Goal: Task Accomplishment & Management: Use online tool/utility

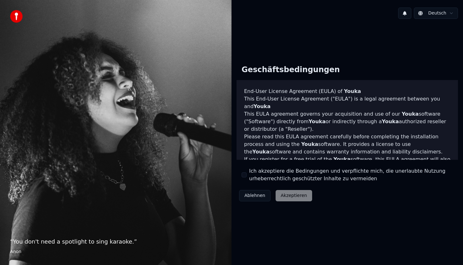
click at [287, 194] on div "Ablehnen Akzeptieren" at bounding box center [276, 196] width 78 height 16
click at [245, 176] on button "Ich akzeptiere die Bedingungen und verpflichte mich, die unerlaubte Nutzung urh…" at bounding box center [244, 174] width 5 height 5
click at [285, 196] on button "Akzeptieren" at bounding box center [294, 195] width 36 height 11
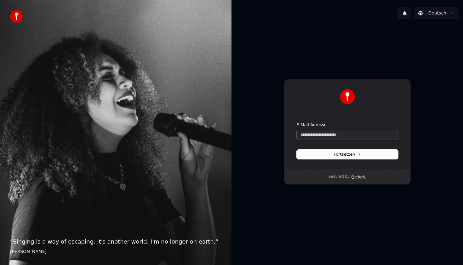
click at [325, 135] on input "E-Mail-Adresse" at bounding box center [347, 134] width 101 height 9
click at [329, 150] on button "Fortsetzen" at bounding box center [347, 154] width 101 height 9
type input "**********"
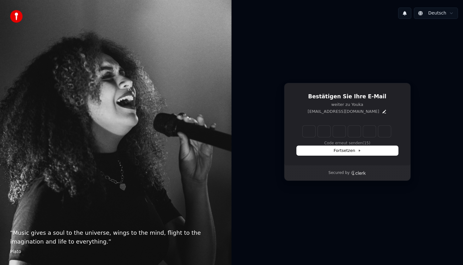
type input "*"
type input "**"
type input "*"
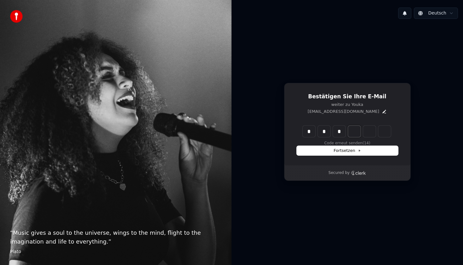
type input "***"
type input "*"
type input "****"
type input "*"
type input "*****"
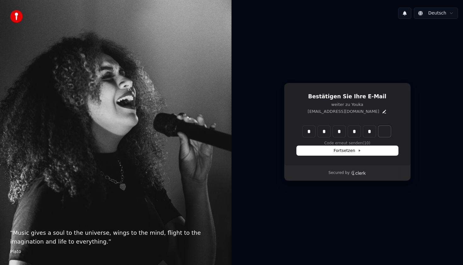
type input "*"
type input "******"
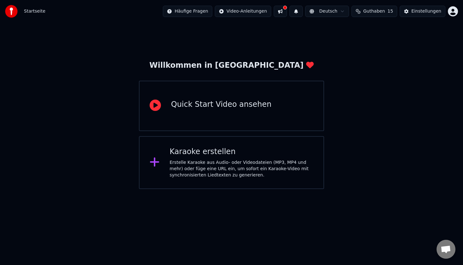
click at [241, 156] on div "Karaoke erstellen" at bounding box center [242, 152] width 144 height 10
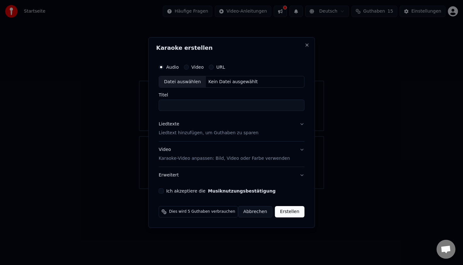
click at [186, 83] on div "Datei auswählen" at bounding box center [182, 81] width 47 height 11
click at [192, 66] on div "Video" at bounding box center [194, 67] width 20 height 5
click at [189, 67] on button "Video" at bounding box center [186, 67] width 5 height 5
click at [213, 67] on button "URL" at bounding box center [211, 67] width 5 height 5
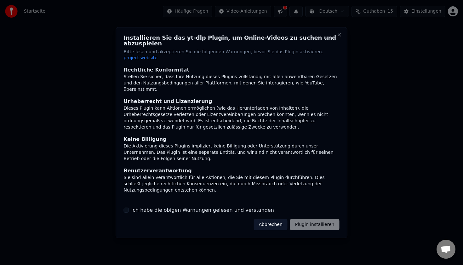
click at [310, 219] on div "Abbrechen Plugin installieren" at bounding box center [297, 224] width 86 height 11
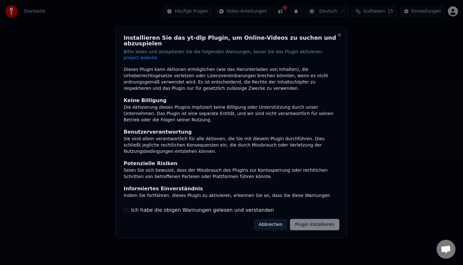
click at [125, 208] on button "Ich habe die obigen Warnungen gelesen und verstanden" at bounding box center [126, 210] width 5 height 5
click at [308, 224] on div "Installieren Sie das yt-dlp Plugin, um Online-Videos zu suchen und abzuspielen …" at bounding box center [232, 132] width 232 height 211
click at [310, 219] on button "Plugin installieren" at bounding box center [314, 224] width 49 height 11
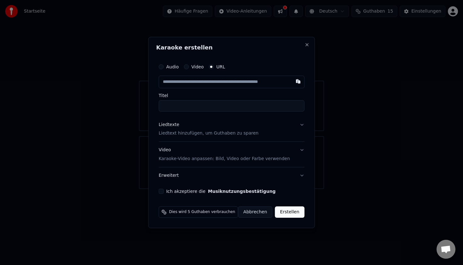
click at [164, 68] on button "Audio" at bounding box center [161, 66] width 5 height 5
click at [185, 84] on div "Datei auswählen" at bounding box center [182, 81] width 47 height 11
click at [180, 154] on div "Video Karaoke-Video anpassen: Bild, Video oder Farbe verwenden" at bounding box center [224, 154] width 131 height 15
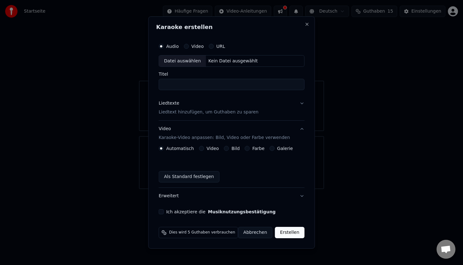
click at [209, 150] on label "Video" at bounding box center [213, 148] width 12 height 4
click at [204, 150] on button "Video" at bounding box center [201, 148] width 5 height 5
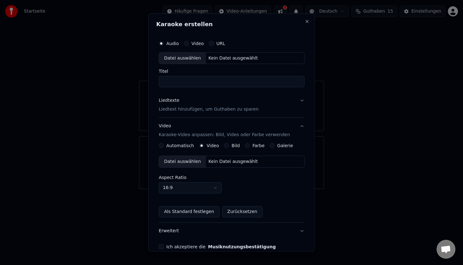
click at [164, 146] on button "Automatisch" at bounding box center [161, 145] width 5 height 5
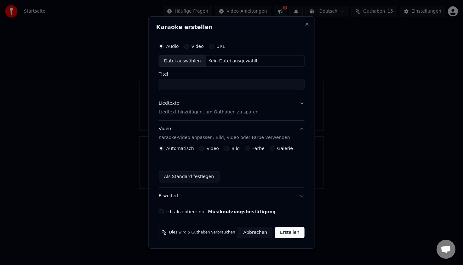
click at [163, 212] on button "Ich akzeptiere die Musiknutzungsbestätigung" at bounding box center [161, 211] width 5 height 5
click at [214, 45] on button "URL" at bounding box center [211, 46] width 5 height 5
click at [200, 63] on input "text" at bounding box center [232, 61] width 146 height 13
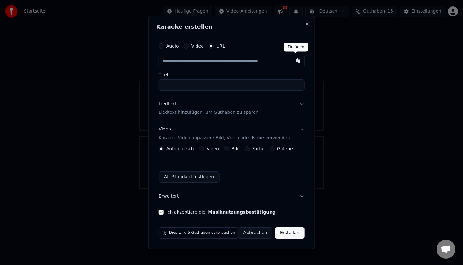
click at [298, 61] on button "button" at bounding box center [298, 60] width 13 height 11
type input "**********"
click at [204, 90] on input "**********" at bounding box center [232, 84] width 146 height 11
click at [200, 112] on p "Liedtext hinzufügen, um Guthaben zu sparen" at bounding box center [209, 113] width 100 height 6
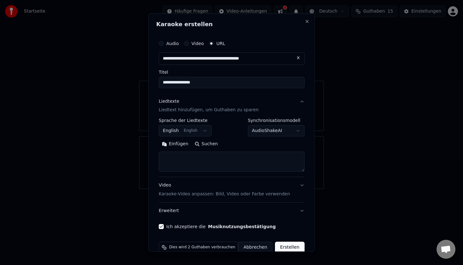
click at [177, 162] on textarea at bounding box center [232, 162] width 146 height 20
paste textarea "**********"
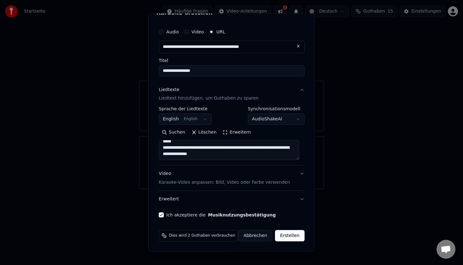
scroll to position [250, 0]
type textarea "**********"
click at [283, 236] on button "Erstellen" at bounding box center [289, 235] width 29 height 11
select select "**"
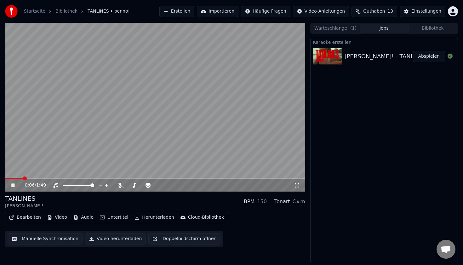
click at [204, 120] on video at bounding box center [155, 107] width 300 height 169
click at [124, 122] on video at bounding box center [155, 107] width 300 height 169
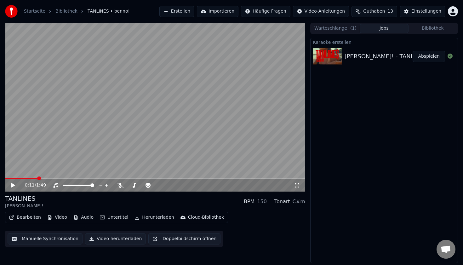
click at [24, 219] on button "Bearbeiten" at bounding box center [25, 217] width 37 height 9
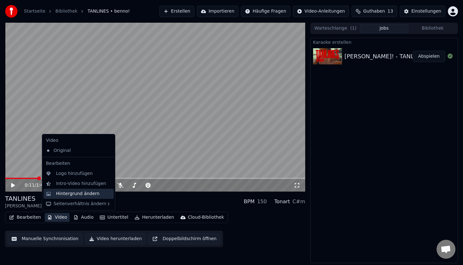
click at [69, 192] on div "Hintergrund ändern" at bounding box center [77, 194] width 43 height 6
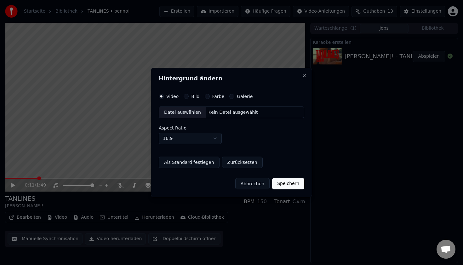
click at [195, 94] on label "Bild" at bounding box center [195, 96] width 8 height 4
click at [189, 94] on button "Bild" at bounding box center [186, 96] width 5 height 5
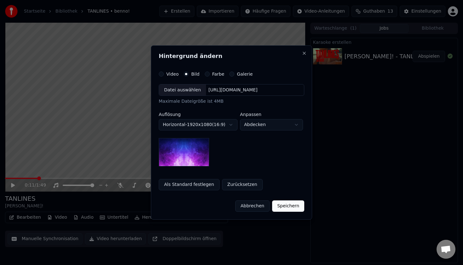
click at [217, 74] on label "Farbe" at bounding box center [218, 74] width 12 height 4
click at [210, 74] on button "Farbe" at bounding box center [207, 74] width 5 height 5
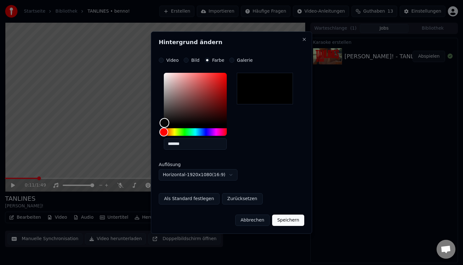
click at [165, 123] on div "Color" at bounding box center [165, 123] width 10 height 10
type input "*******"
drag, startPoint x: 165, startPoint y: 123, endPoint x: 157, endPoint y: 132, distance: 11.4
click at [157, 132] on div "**********" at bounding box center [231, 133] width 161 height 202
click at [286, 218] on button "Speichern" at bounding box center [288, 220] width 32 height 11
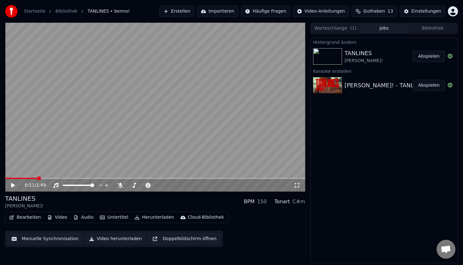
click at [345, 56] on div "TANLINES" at bounding box center [364, 53] width 38 height 9
click at [436, 56] on button "Abspielen" at bounding box center [429, 56] width 32 height 11
click at [33, 217] on button "Bearbeiten" at bounding box center [25, 217] width 37 height 9
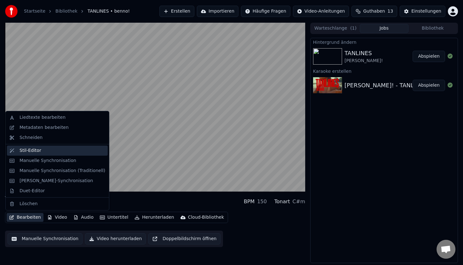
click at [44, 149] on div "Stil-Editor" at bounding box center [63, 151] width 86 height 6
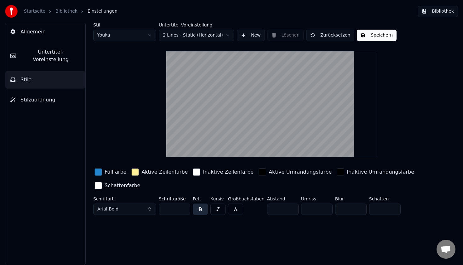
drag, startPoint x: 247, startPoint y: 130, endPoint x: 249, endPoint y: 95, distance: 35.4
click at [249, 95] on video at bounding box center [271, 104] width 211 height 106
click at [277, 81] on video at bounding box center [271, 104] width 211 height 106
click at [212, 37] on html "Startseite Bibliothek Einstellungen Bibliothek Allgemein Untertitel-Voreinstell…" at bounding box center [231, 132] width 463 height 265
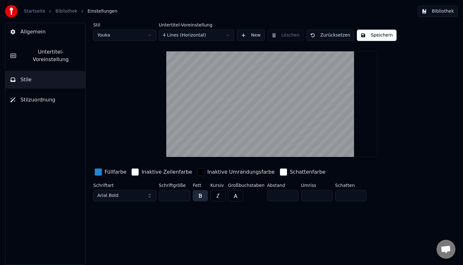
click at [362, 36] on button "Speichern" at bounding box center [377, 35] width 40 height 11
click at [60, 11] on link "Bibliothek" at bounding box center [66, 11] width 22 height 6
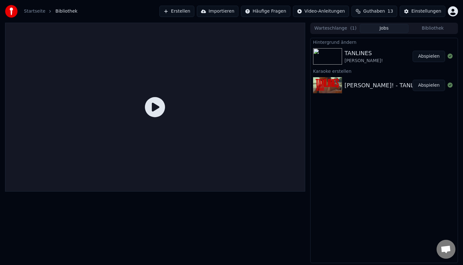
click at [326, 53] on img at bounding box center [327, 56] width 29 height 16
click at [421, 57] on button "Abspielen" at bounding box center [429, 56] width 32 height 11
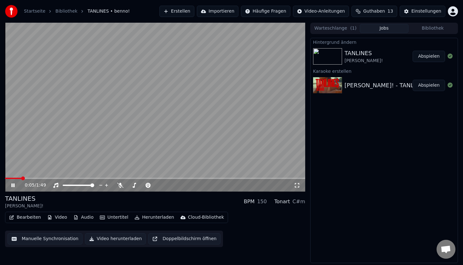
click at [129, 148] on video at bounding box center [155, 107] width 300 height 169
click at [26, 221] on button "Bearbeiten" at bounding box center [25, 217] width 37 height 9
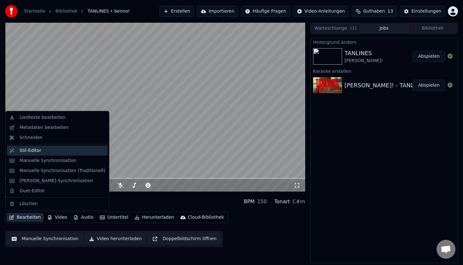
click at [38, 153] on div "Stil-Editor" at bounding box center [31, 151] width 22 height 6
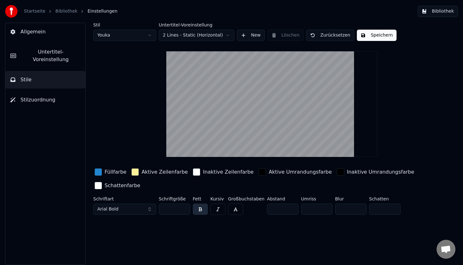
click at [187, 38] on html "Startseite Bibliothek Einstellungen Bibliothek Allgemein Untertitel-Voreinstell…" at bounding box center [231, 132] width 463 height 265
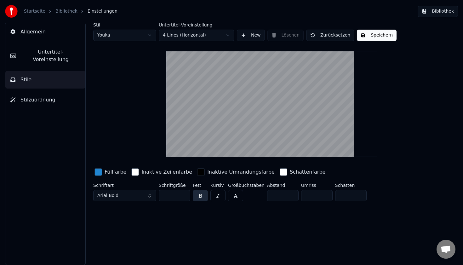
click at [246, 38] on button "New" at bounding box center [251, 35] width 28 height 11
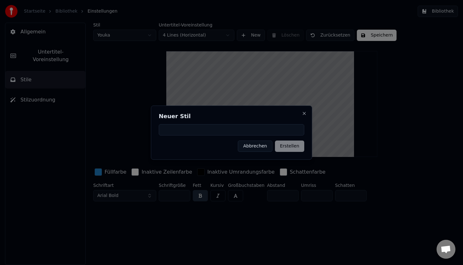
click at [301, 108] on div "Neuer Stil Abbrechen Erstellen Close" at bounding box center [231, 133] width 161 height 54
click at [304, 112] on button "Close" at bounding box center [304, 113] width 5 height 5
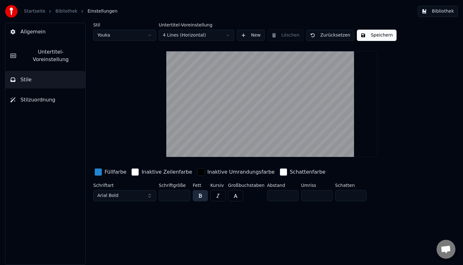
click at [377, 38] on button "Speichern" at bounding box center [377, 35] width 40 height 11
click at [442, 11] on button "Bibliothek" at bounding box center [438, 11] width 40 height 11
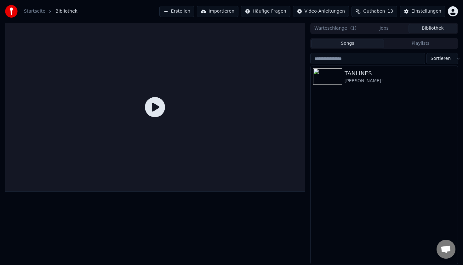
click at [150, 106] on icon at bounding box center [155, 107] width 20 height 20
click at [154, 107] on icon at bounding box center [155, 107] width 20 height 20
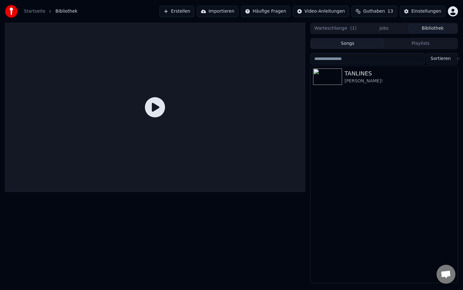
click at [165, 117] on icon at bounding box center [155, 107] width 20 height 20
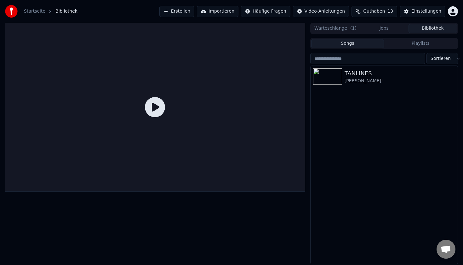
click at [339, 27] on button "Warteschlange ( 1 )" at bounding box center [335, 28] width 49 height 9
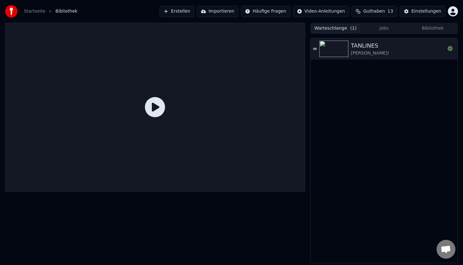
click at [335, 47] on img at bounding box center [334, 49] width 29 height 16
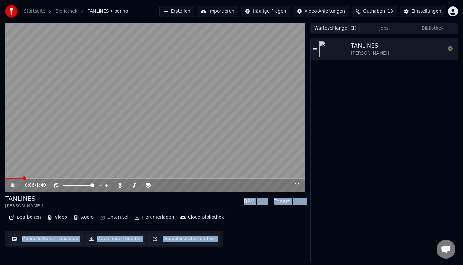
click at [382, 28] on button "Jobs" at bounding box center [384, 28] width 49 height 9
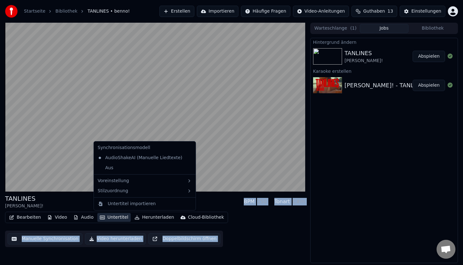
click at [107, 216] on button "Untertitel" at bounding box center [113, 217] width 33 height 9
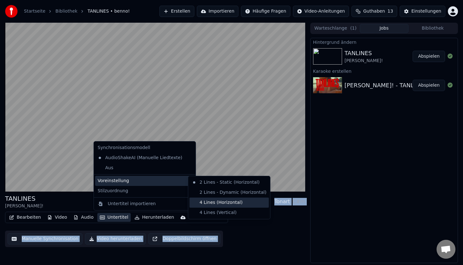
click at [219, 201] on div "4 Lines (Horizontal)" at bounding box center [229, 203] width 79 height 10
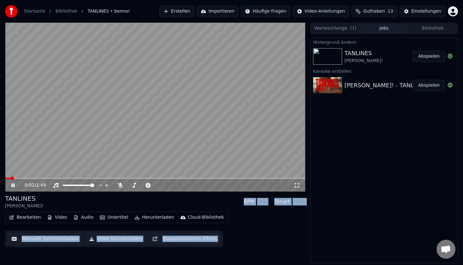
click at [11, 175] on div "0:02 / 1:49" at bounding box center [155, 107] width 300 height 169
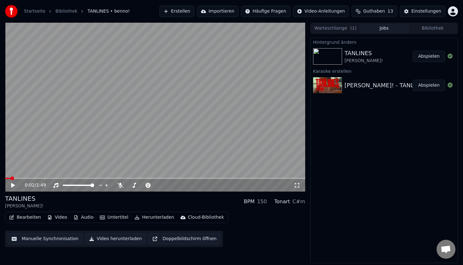
click at [11, 185] on icon at bounding box center [17, 185] width 15 height 5
click at [150, 218] on button "Herunterladen" at bounding box center [154, 217] width 44 height 9
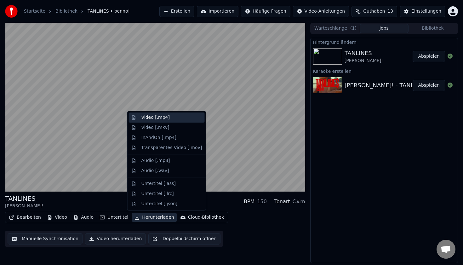
click at [175, 119] on div "Video [.mp4]" at bounding box center [172, 117] width 61 height 6
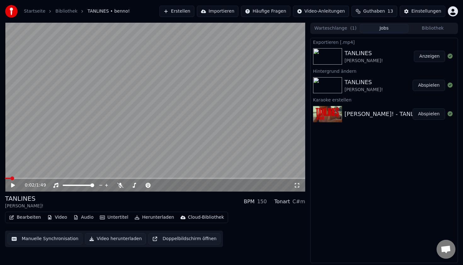
click at [437, 55] on button "Anzeigen" at bounding box center [429, 56] width 31 height 11
